Goal: Find specific page/section: Find specific page/section

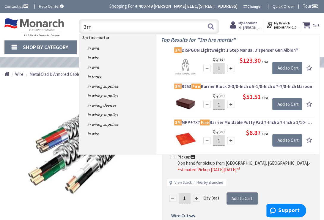
type input "3"
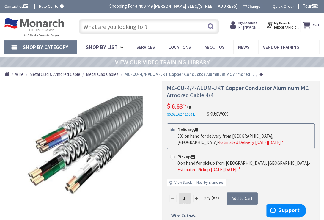
click at [102, 26] on input "text" at bounding box center [149, 26] width 140 height 15
click at [150, 48] on span "Services" at bounding box center [145, 47] width 18 height 6
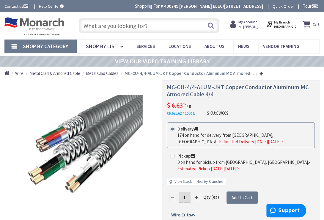
type input "[STREET_ADDRESS]"
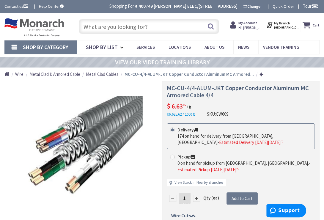
click at [120, 25] on input "text" at bounding box center [149, 26] width 140 height 15
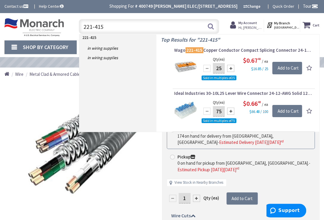
type input "221-415"
